Goal: Information Seeking & Learning: Learn about a topic

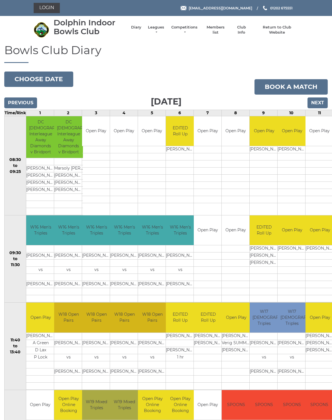
scroll to position [3, 0]
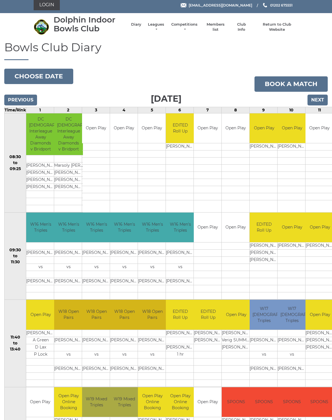
click at [162, 26] on link "Leagues" at bounding box center [156, 27] width 18 height 10
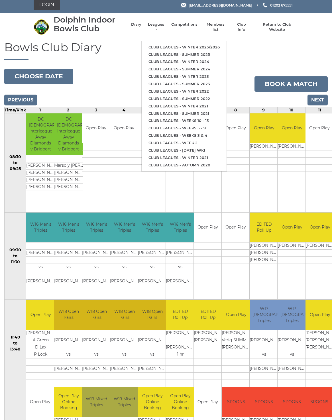
click at [215, 44] on link "Club leagues - Winter 2025/2026" at bounding box center [184, 47] width 85 height 7
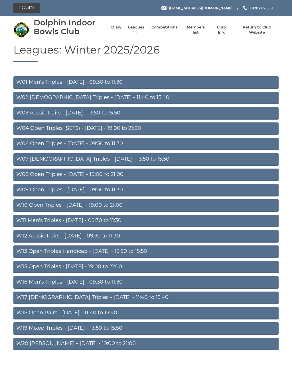
click at [99, 312] on link "W18 Open Pairs - Friday - 11:40 to 13:40" at bounding box center [145, 313] width 265 height 13
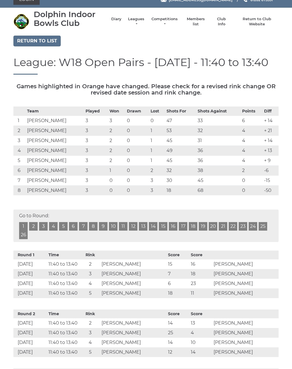
scroll to position [4, 0]
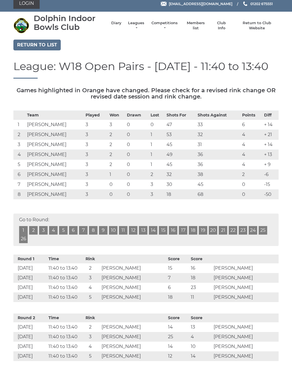
click at [39, 43] on link "Return to list" at bounding box center [36, 45] width 47 height 11
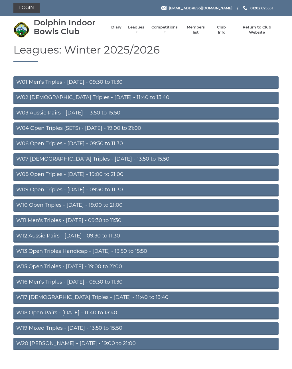
click at [103, 282] on link "W16 Men's Triples - Friday - 09:30 to 11:30" at bounding box center [145, 283] width 265 height 13
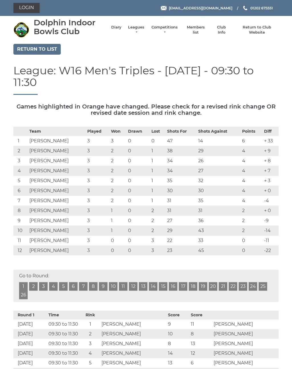
click at [36, 48] on link "Return to list" at bounding box center [36, 49] width 47 height 11
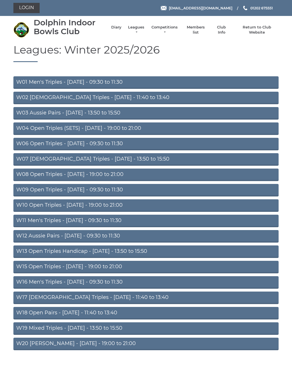
click at [97, 144] on link "W06 Open Triples - Tuesday - 09:30 to 11:30" at bounding box center [145, 144] width 265 height 13
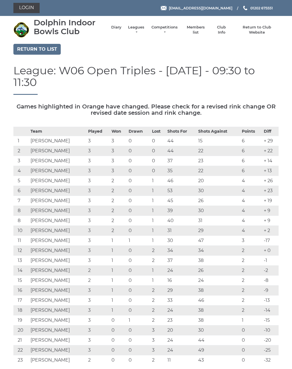
click at [225, 29] on link "Club Info" at bounding box center [221, 30] width 17 height 10
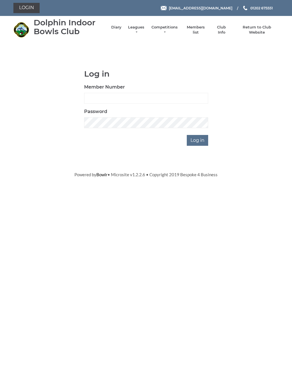
click at [263, 29] on link "Return to Club Website" at bounding box center [256, 30] width 43 height 10
